Goal: Find specific page/section

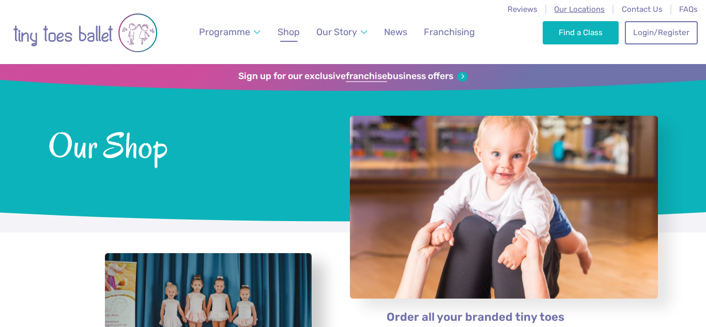
click at [566, 6] on span "Our Locations" at bounding box center [579, 9] width 51 height 9
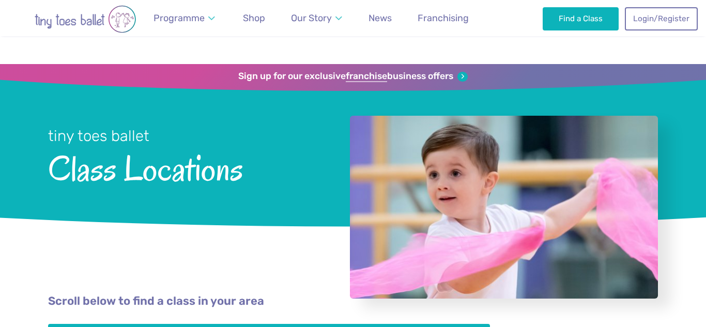
scroll to position [272, 0]
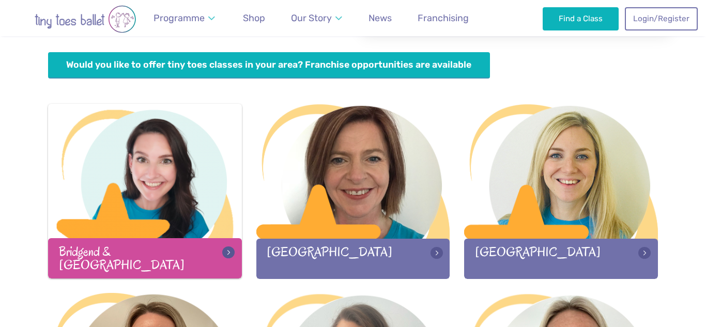
click at [144, 223] on div at bounding box center [145, 172] width 194 height 136
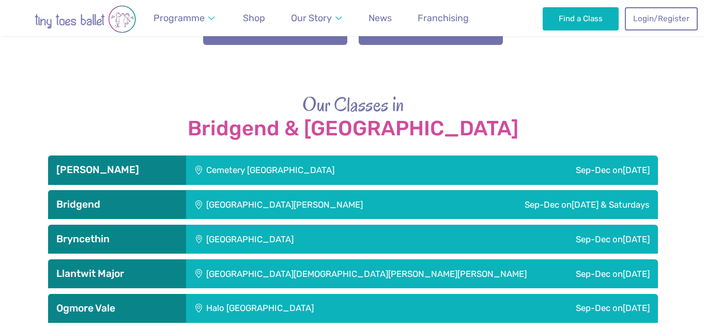
scroll to position [1594, 0]
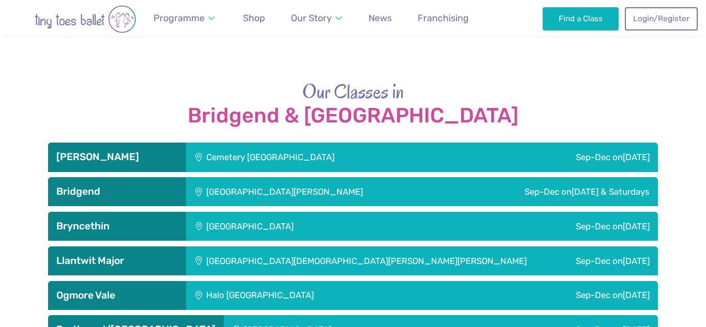
click at [122, 200] on div "Bridgend" at bounding box center [117, 191] width 138 height 29
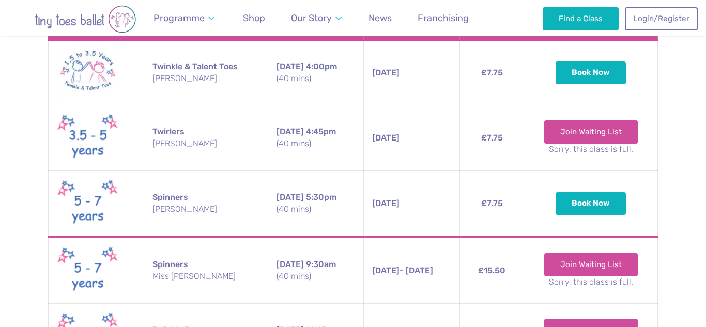
scroll to position [1834, 0]
